Goal: Transaction & Acquisition: Purchase product/service

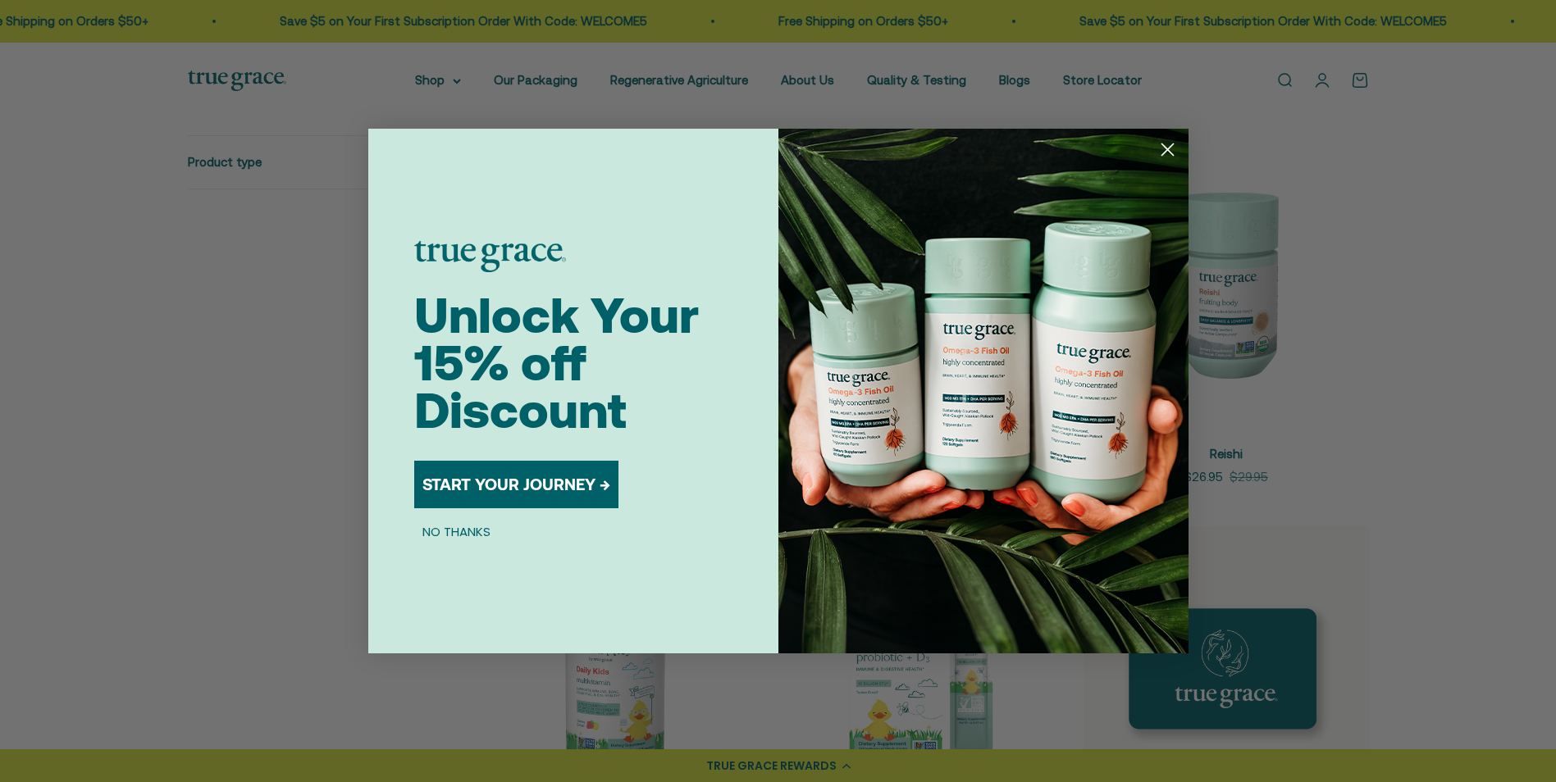
scroll to position [2214, 0]
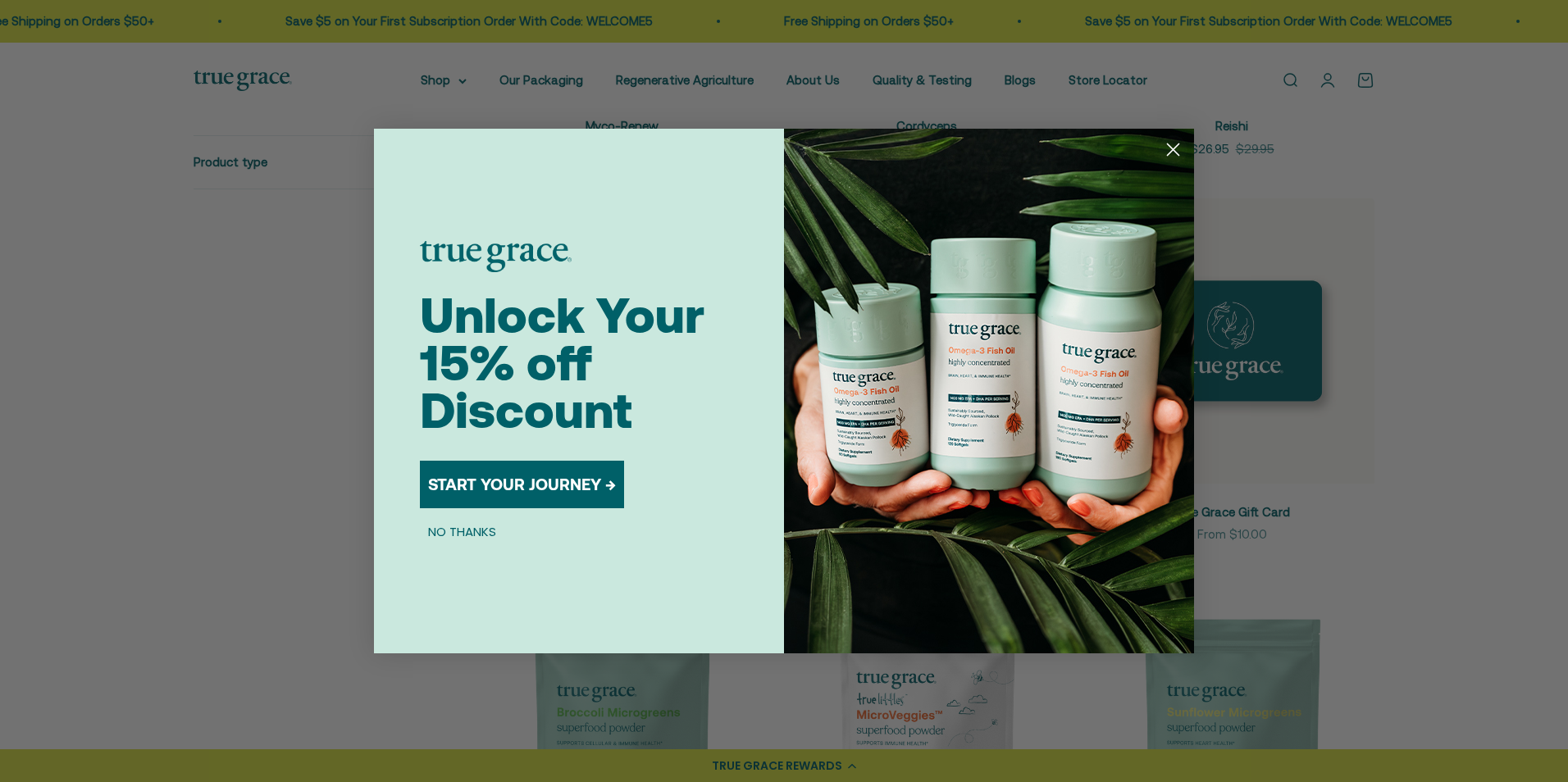
click at [1169, 146] on icon "Close dialog" at bounding box center [1173, 149] width 11 height 11
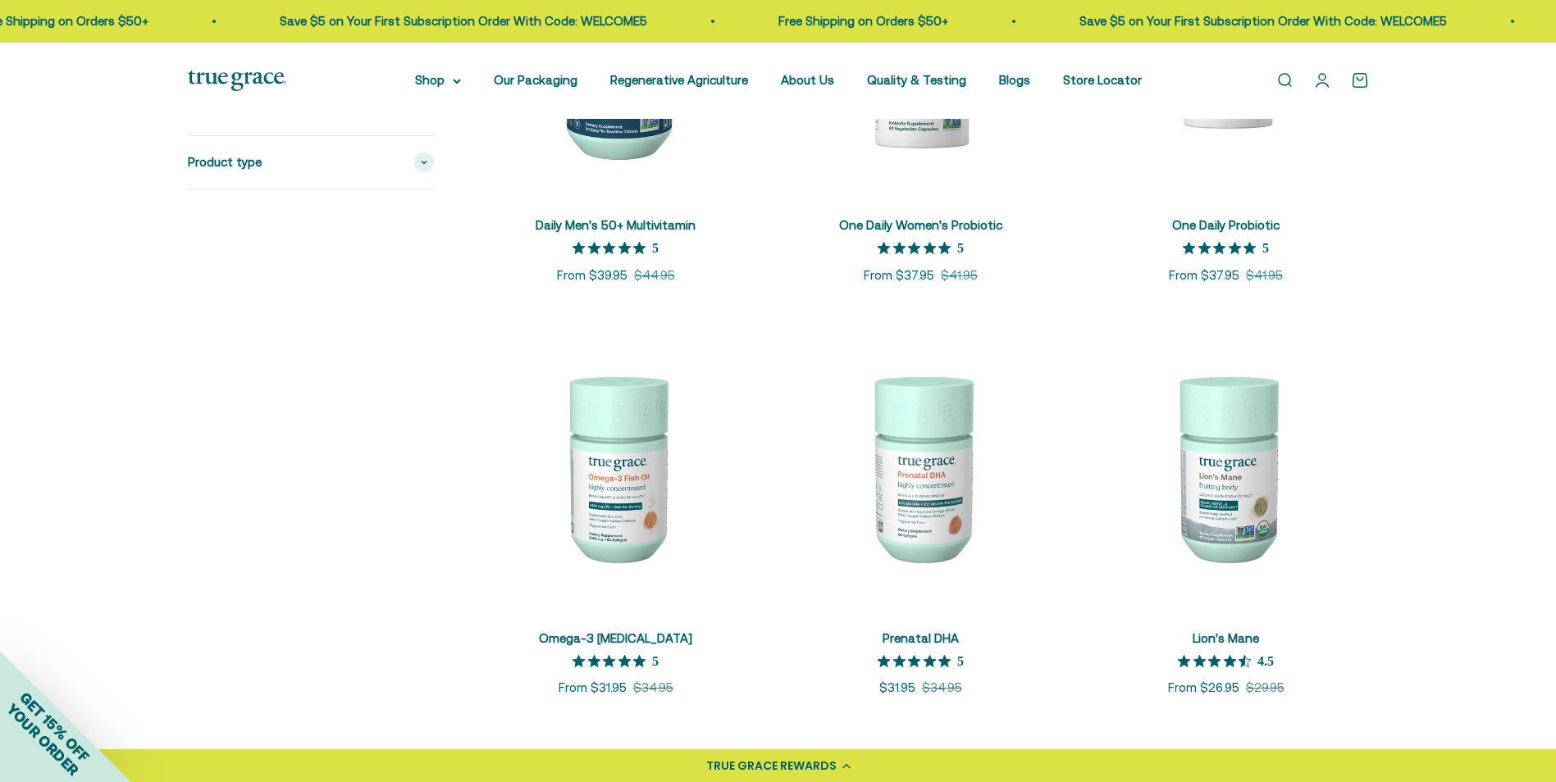
scroll to position [1394, 0]
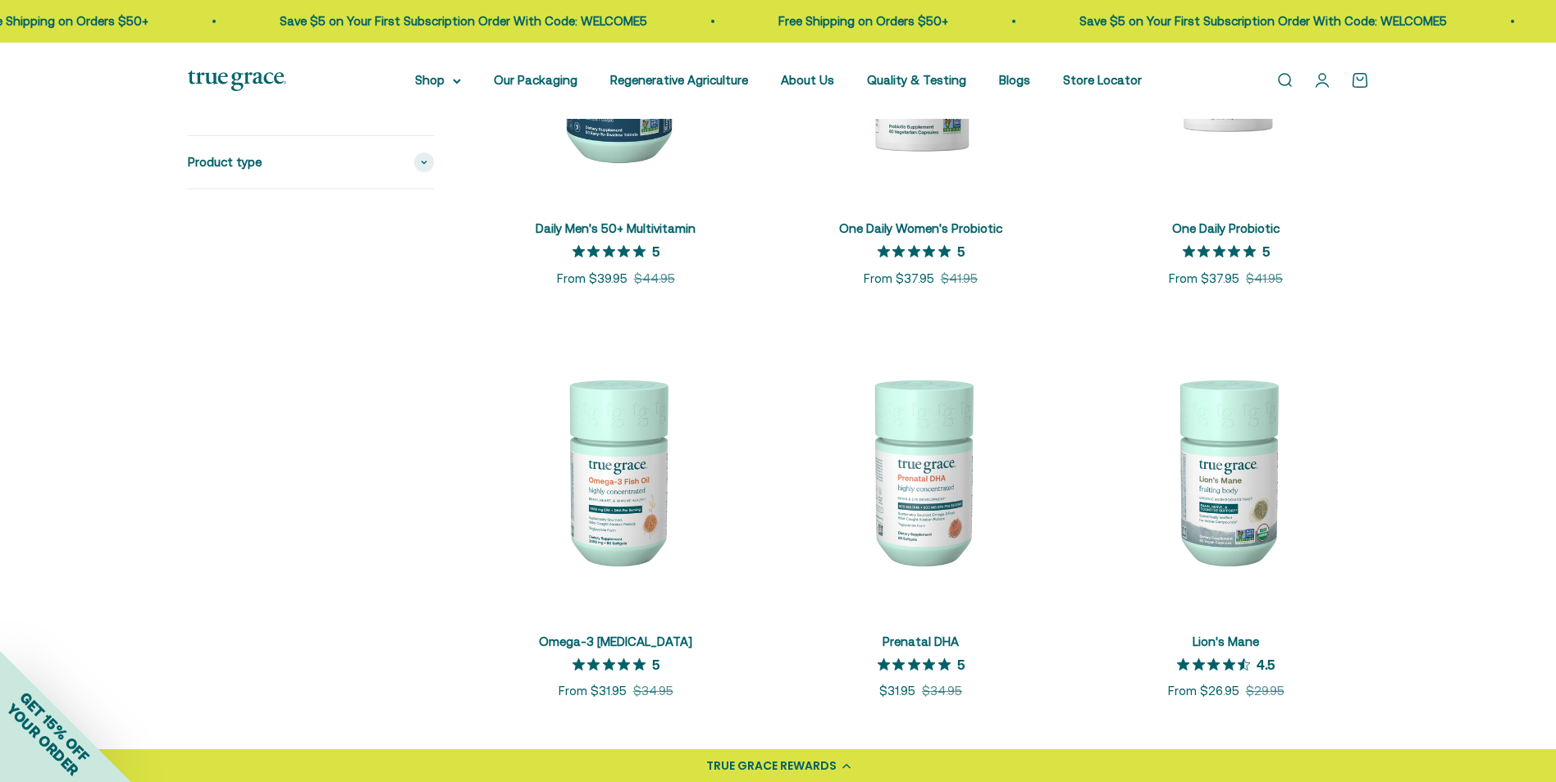
click at [611, 490] on img at bounding box center [615, 470] width 285 height 285
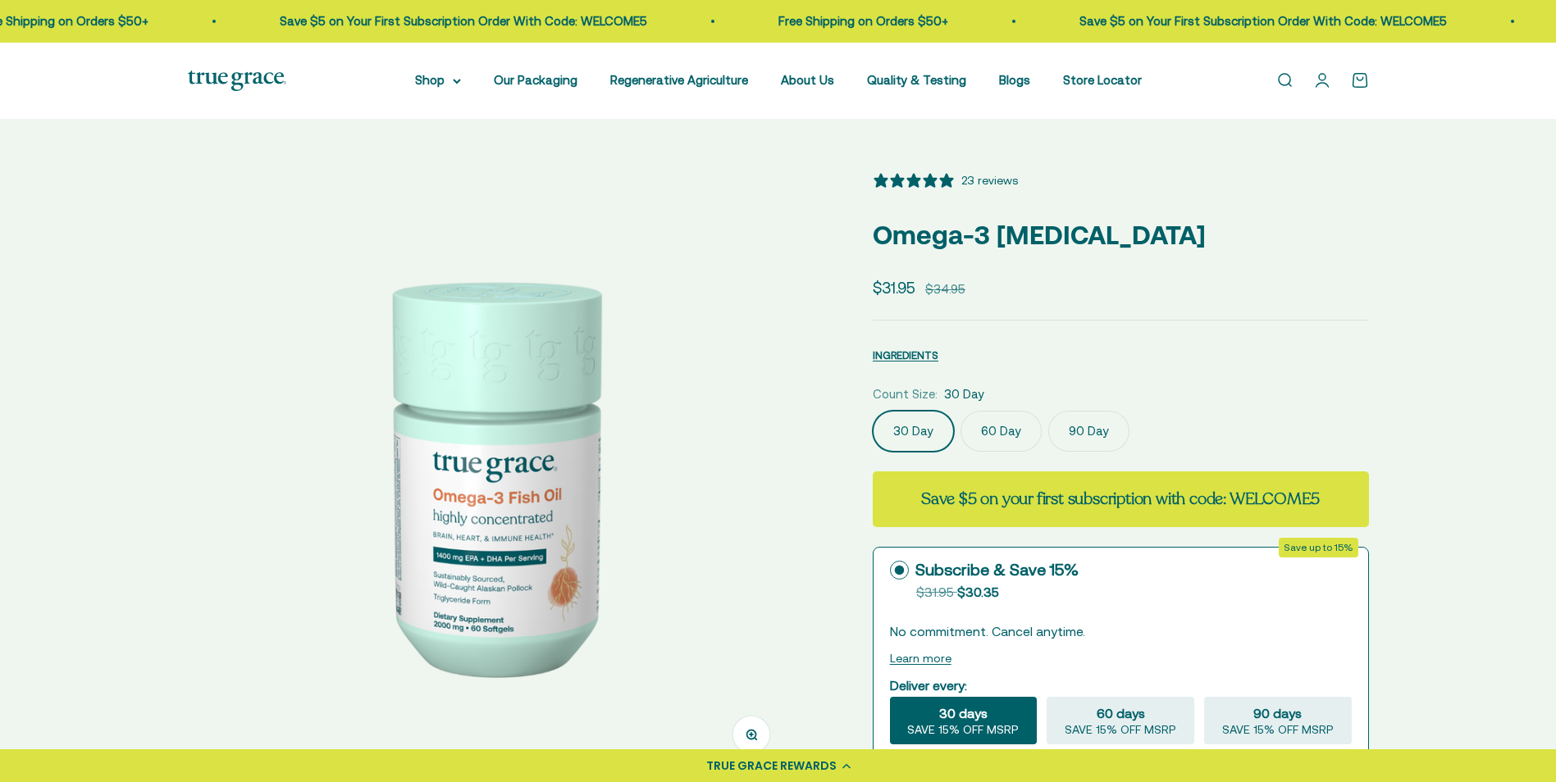
select select "3"
click at [1077, 425] on label "90 Day" at bounding box center [1088, 431] width 81 height 41
click at [872, 411] on input "90 Day" at bounding box center [872, 410] width 1 height 1
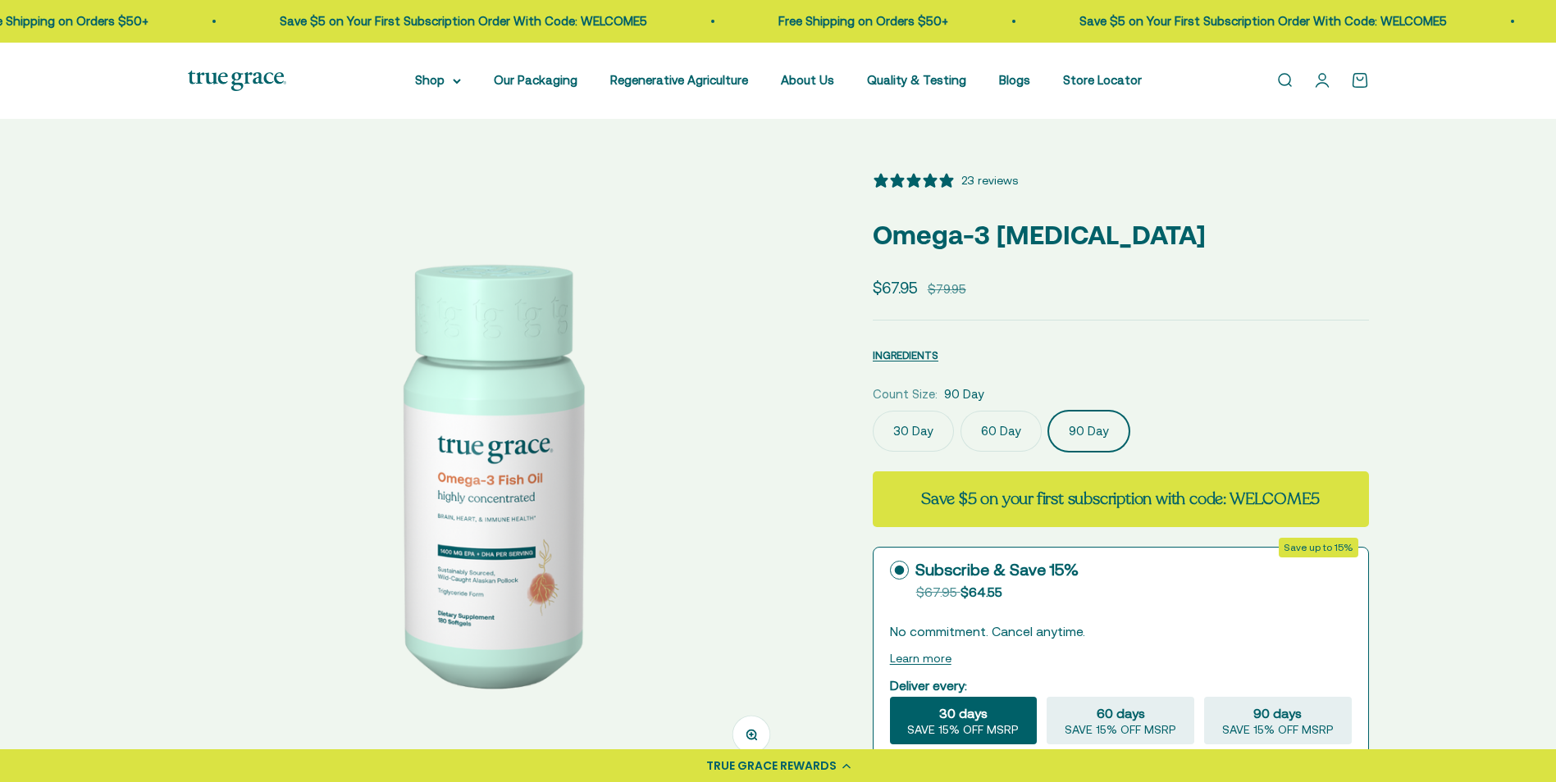
click at [235, 78] on img at bounding box center [237, 81] width 98 height 20
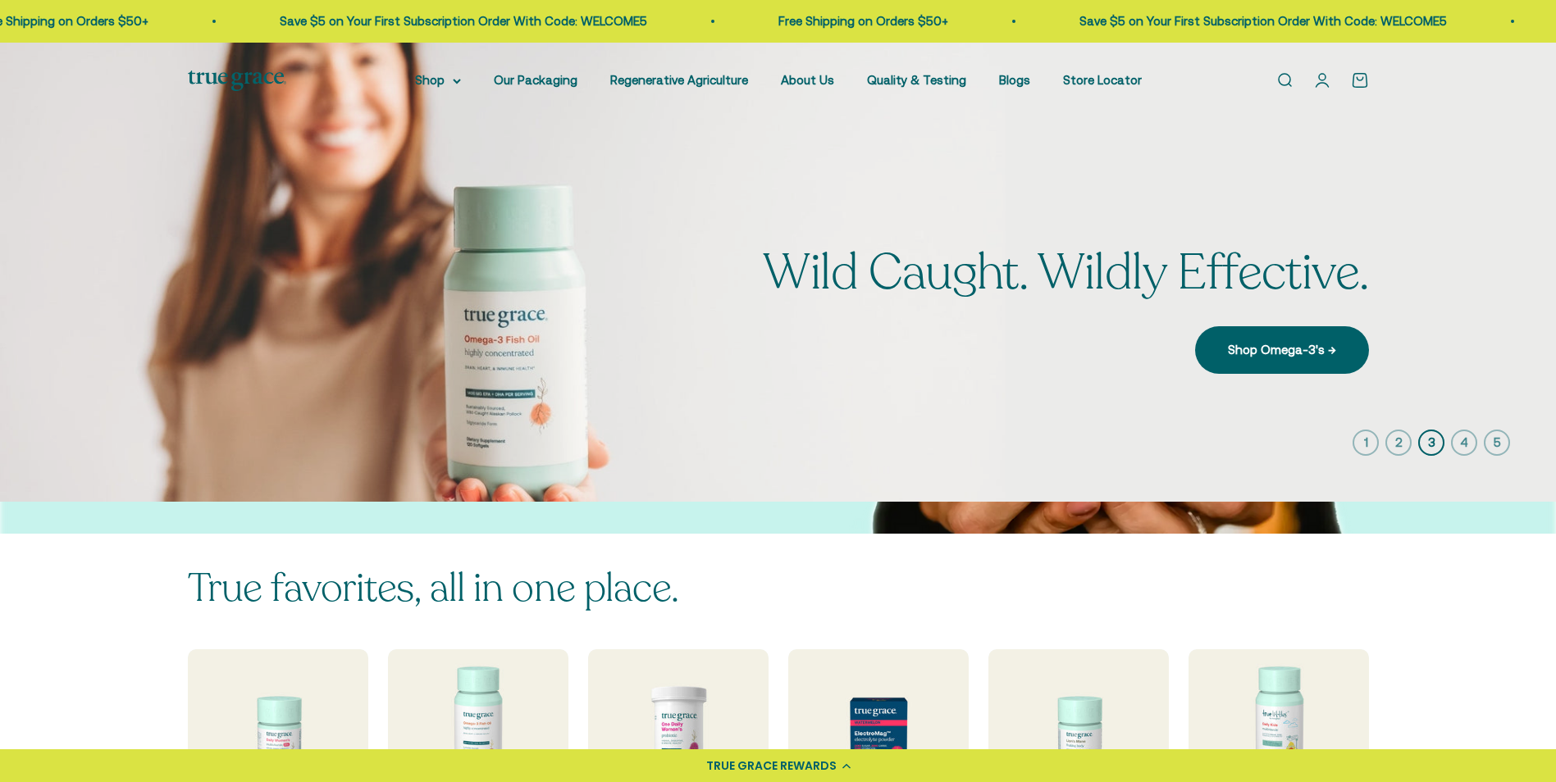
click at [1434, 473] on img at bounding box center [778, 272] width 1556 height 459
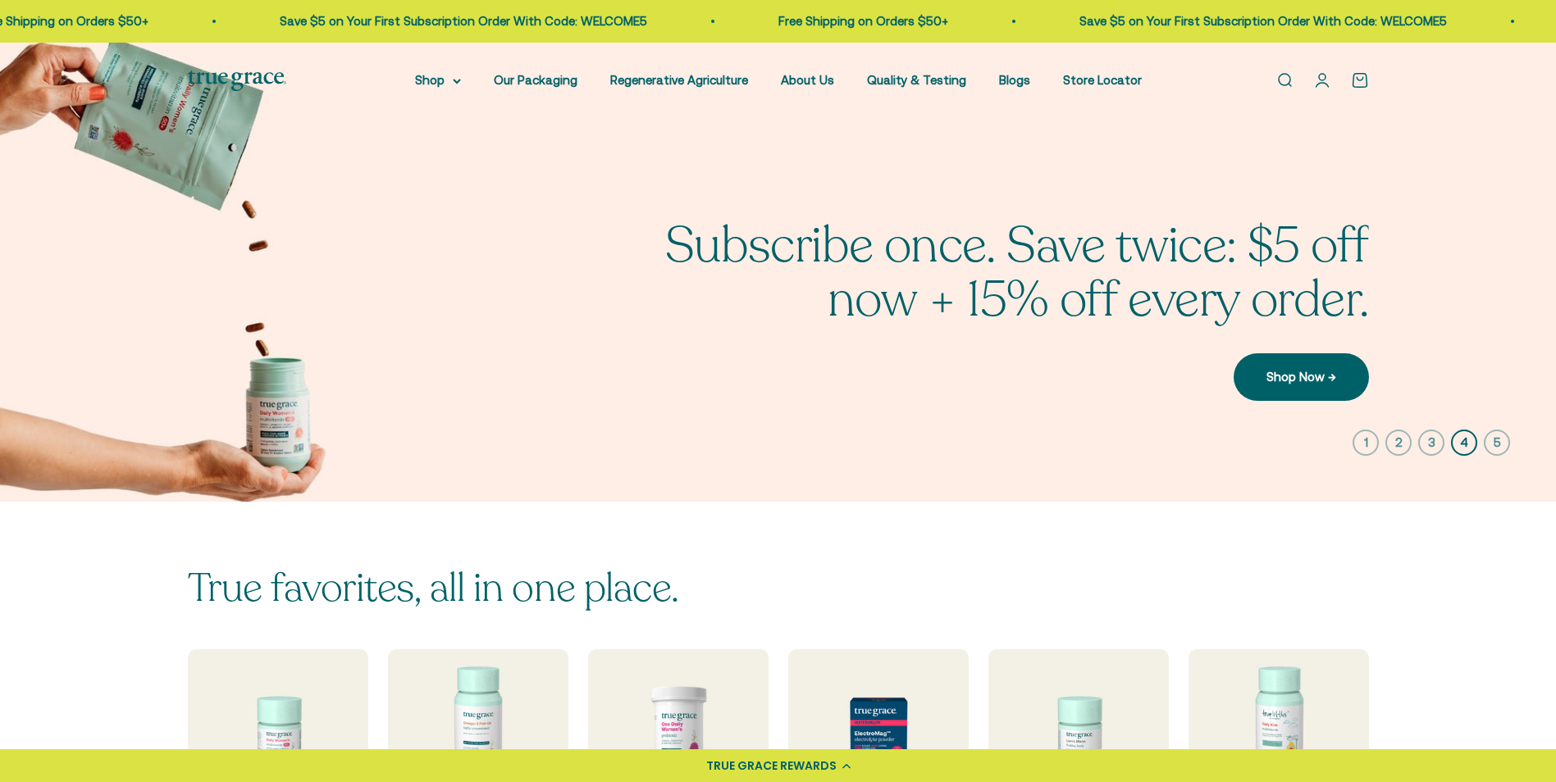
click at [1448, 327] on img at bounding box center [778, 272] width 1556 height 459
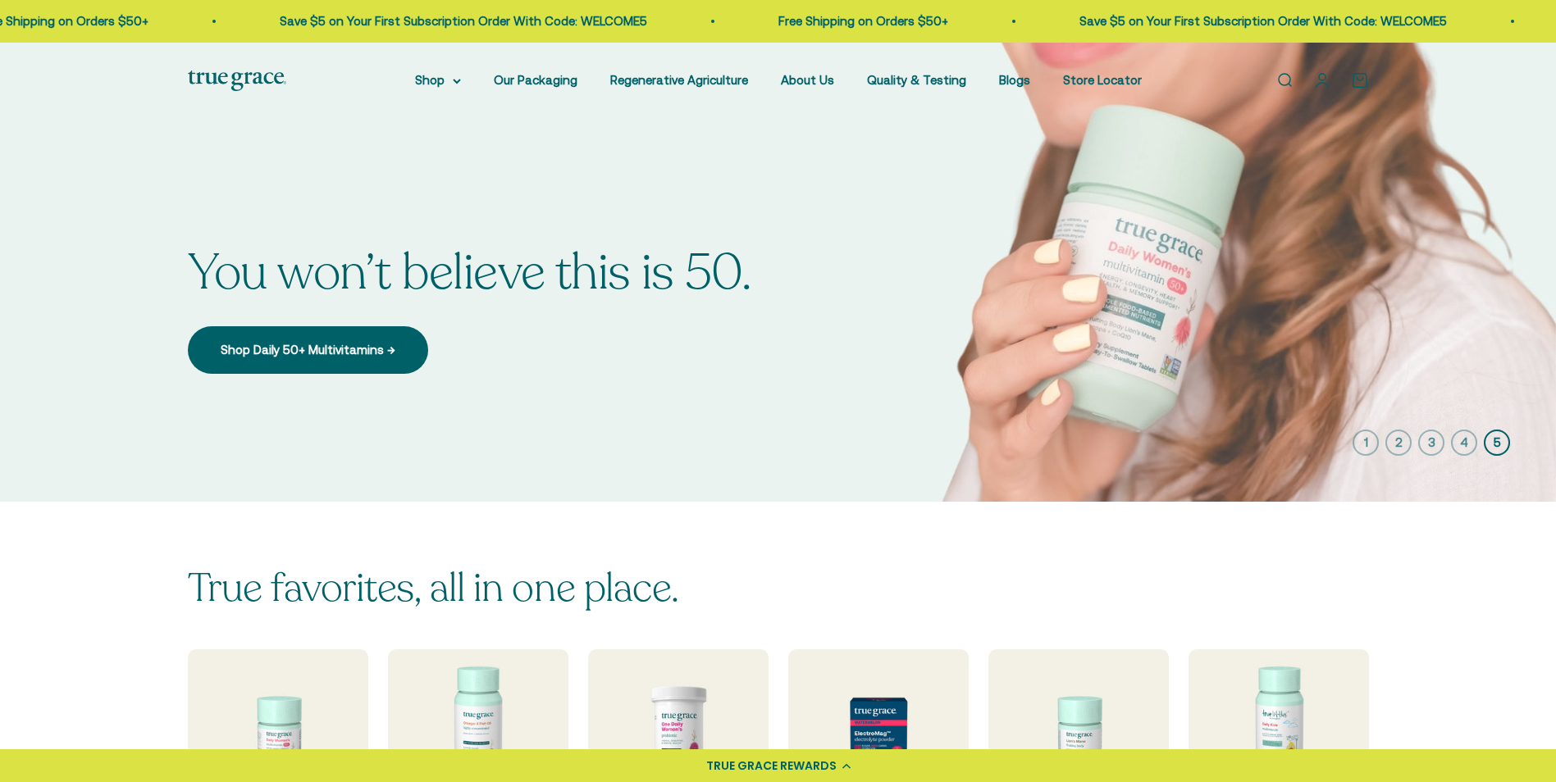
click at [1464, 324] on img at bounding box center [778, 272] width 1556 height 459
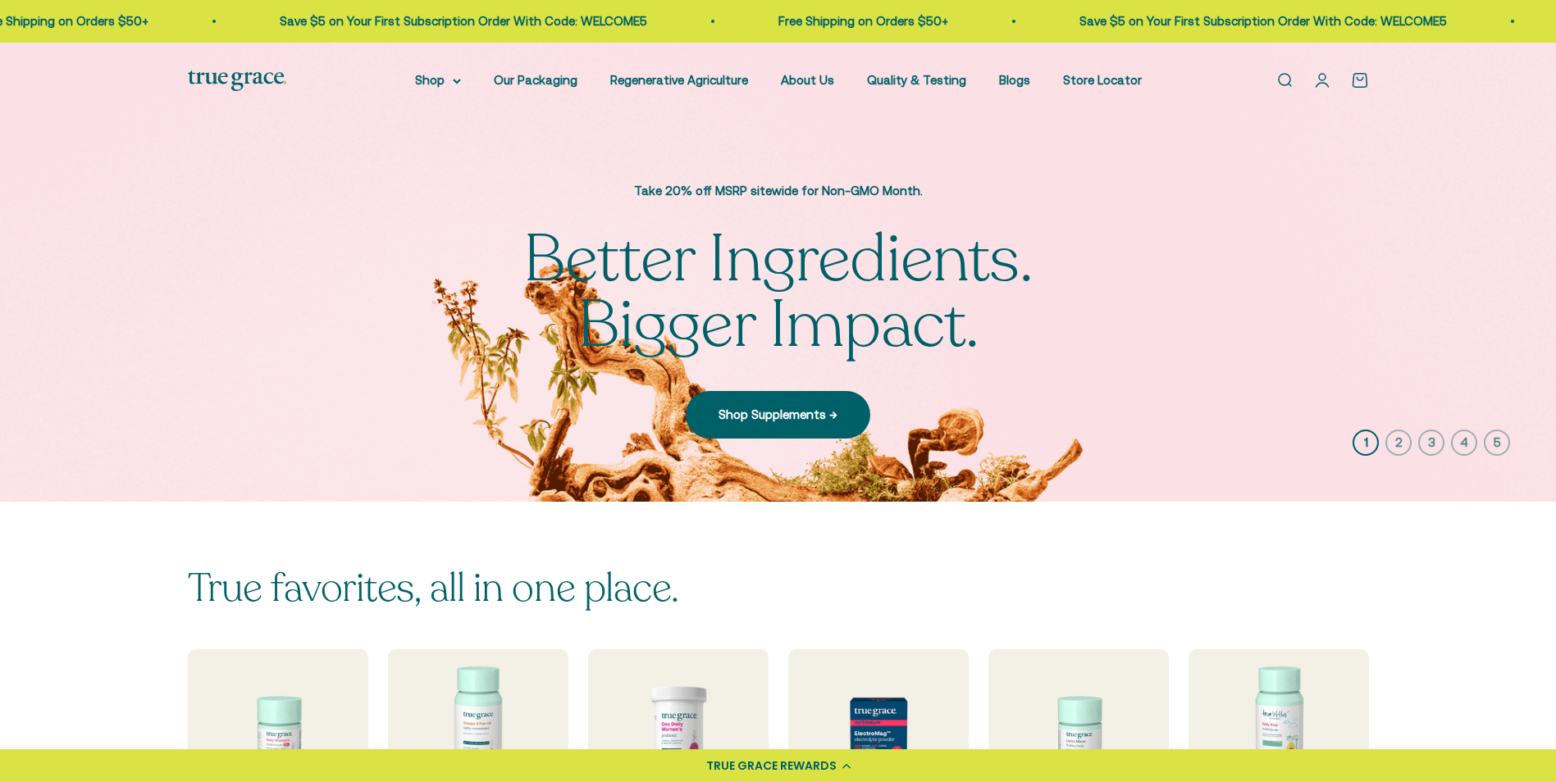
click at [1464, 324] on img at bounding box center [778, 272] width 1556 height 459
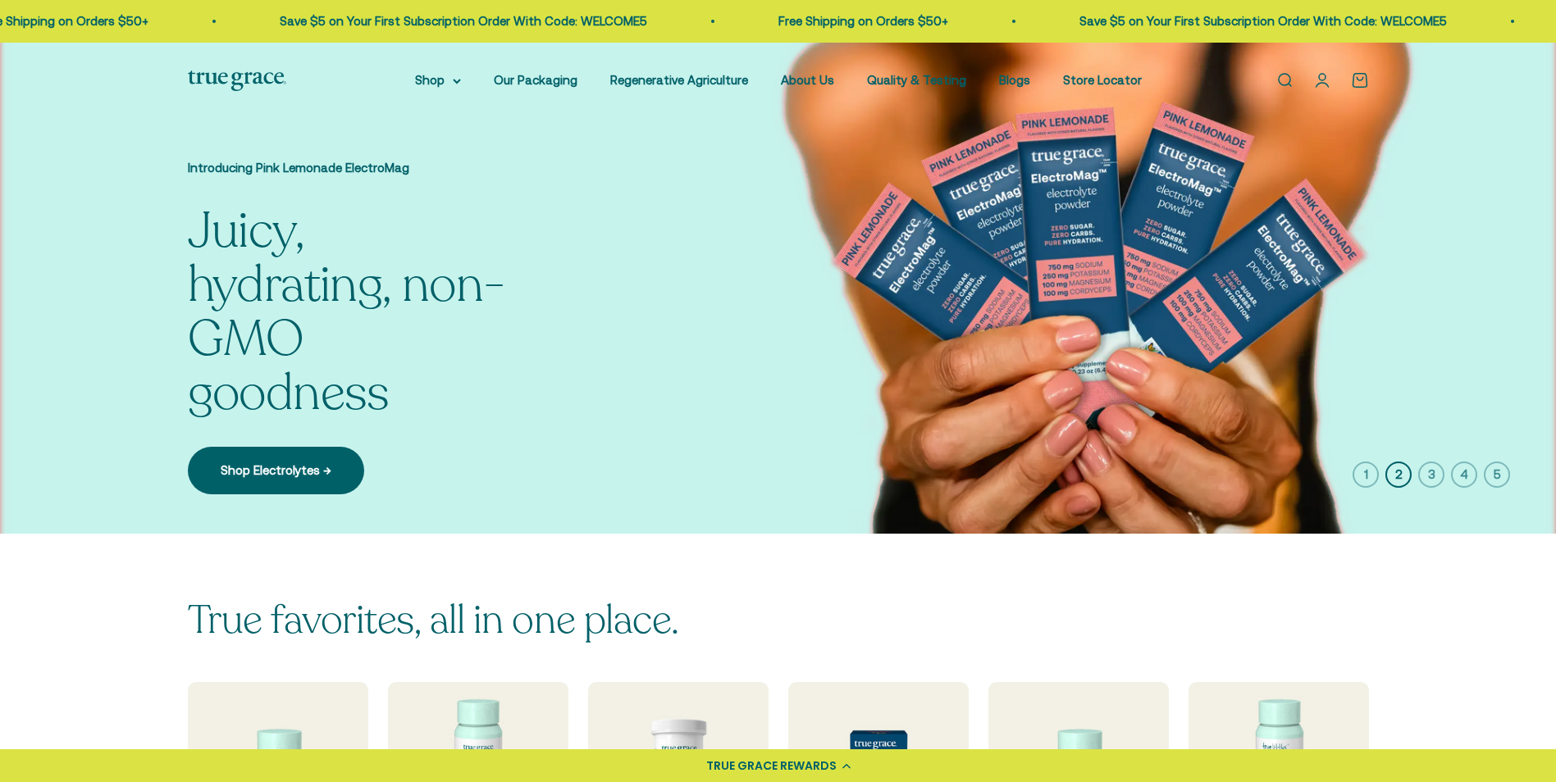
click at [58, 359] on img at bounding box center [778, 288] width 1556 height 491
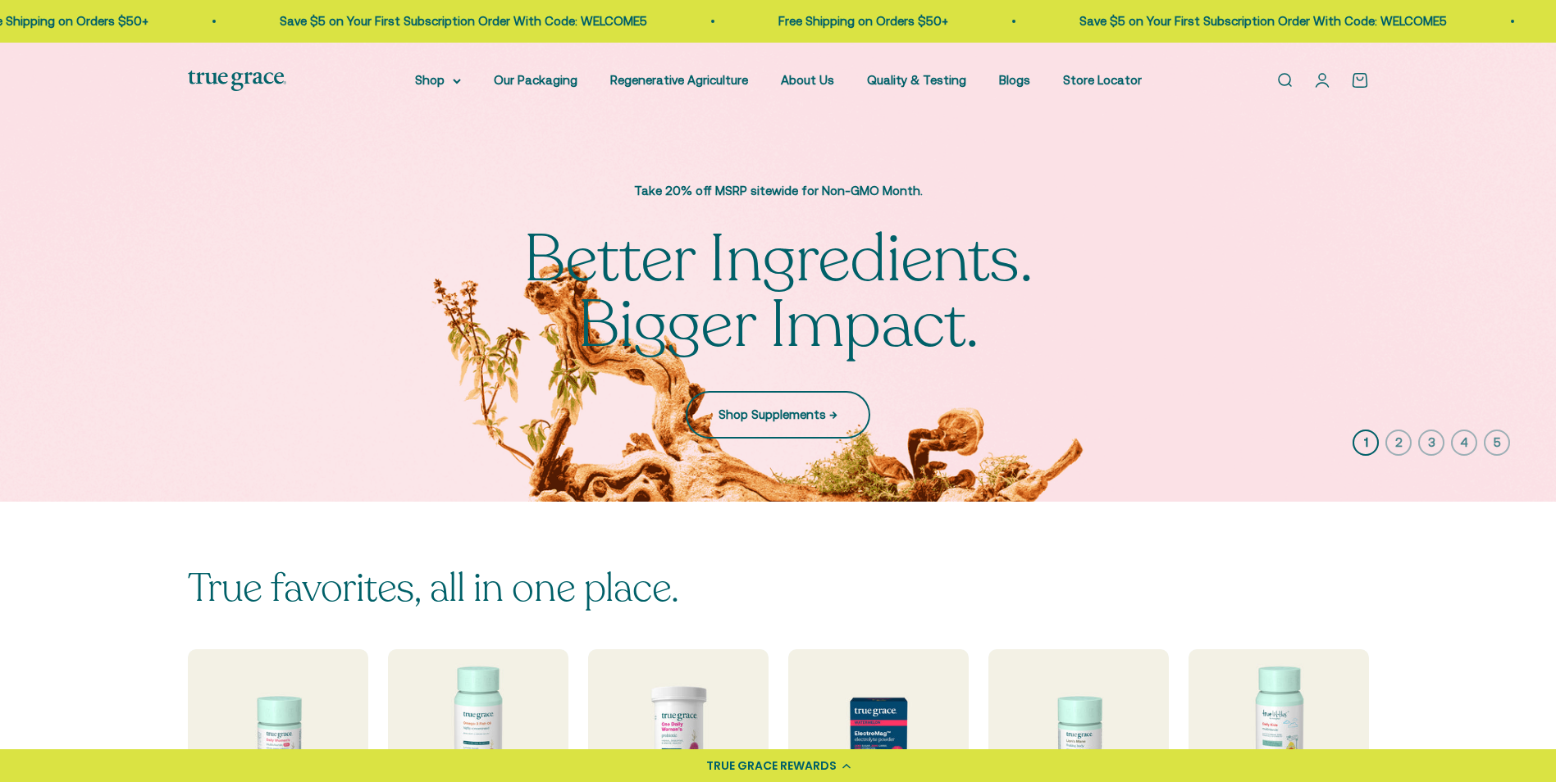
click at [811, 411] on link "Shop Supplements →" at bounding box center [778, 415] width 184 height 48
